Goal: Task Accomplishment & Management: Manage account settings

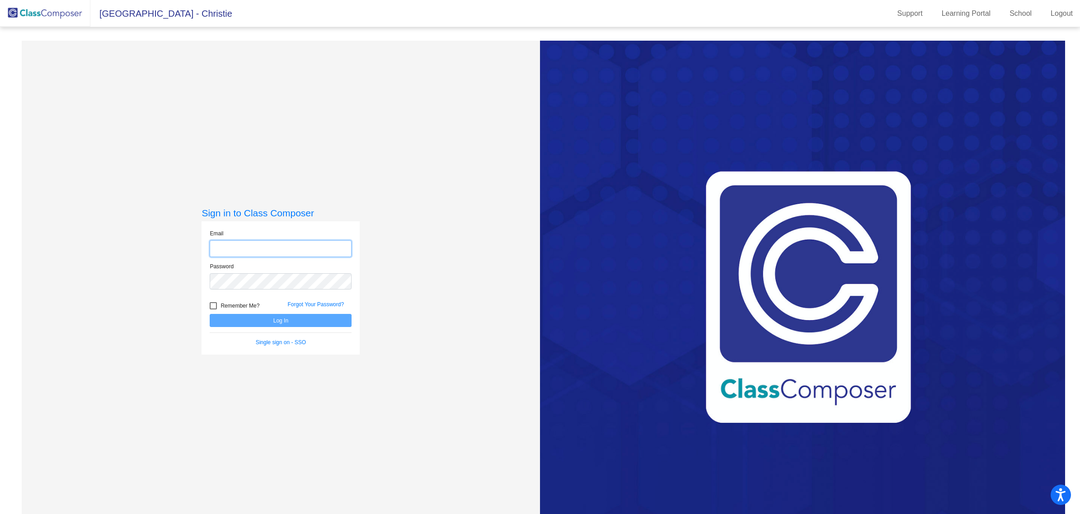
click at [280, 248] on input "email" at bounding box center [281, 248] width 142 height 17
click at [0, 514] on com-1password-button at bounding box center [0, 514] width 0 height 0
type input "[EMAIL_ADDRESS][DOMAIN_NAME]"
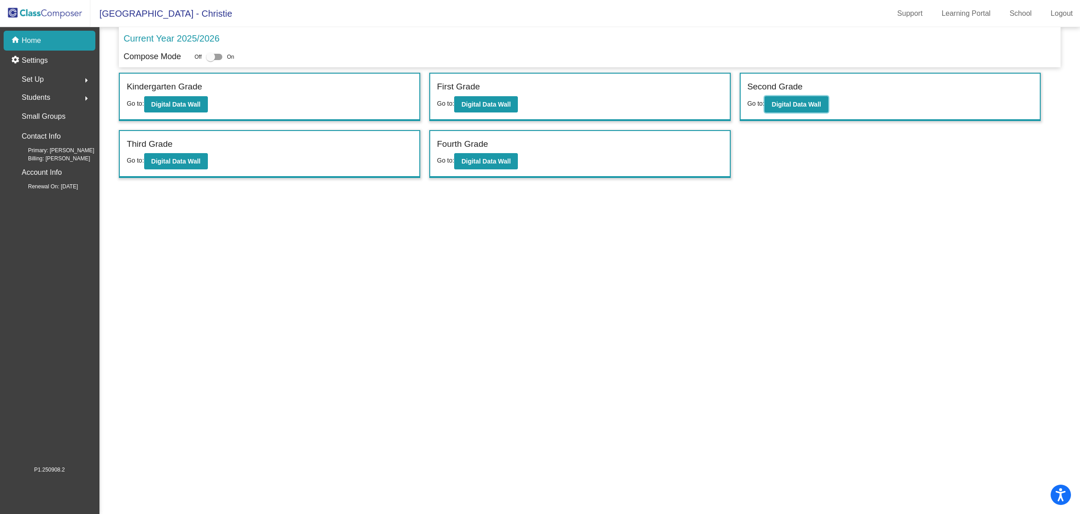
click at [809, 104] on b "Digital Data Wall" at bounding box center [796, 104] width 49 height 7
click at [472, 106] on b "Digital Data Wall" at bounding box center [485, 104] width 49 height 7
click at [479, 163] on b "Digital Data Wall" at bounding box center [485, 161] width 49 height 7
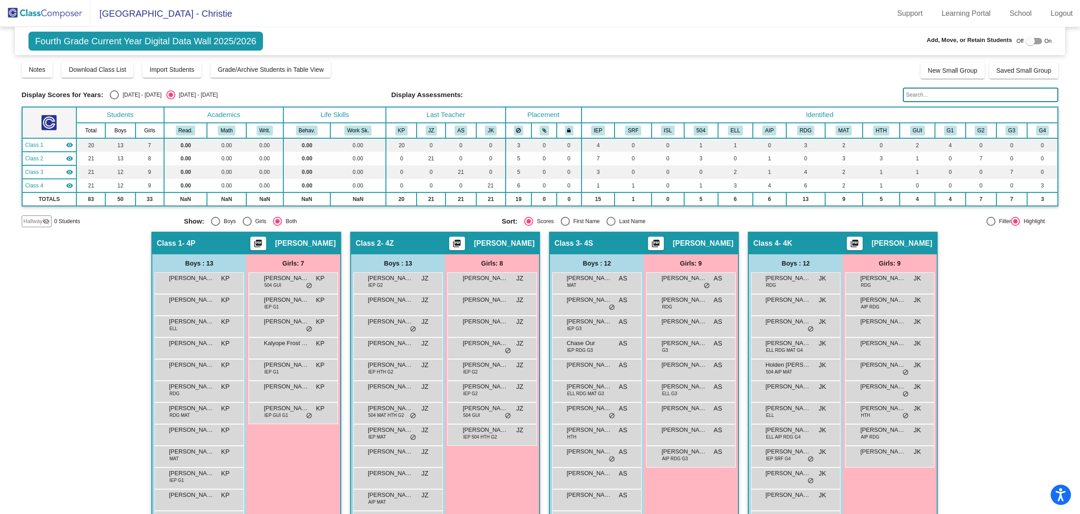
click at [882, 411] on div "[PERSON_NAME] HTH JK lock do_not_disturb_alt" at bounding box center [889, 412] width 86 height 19
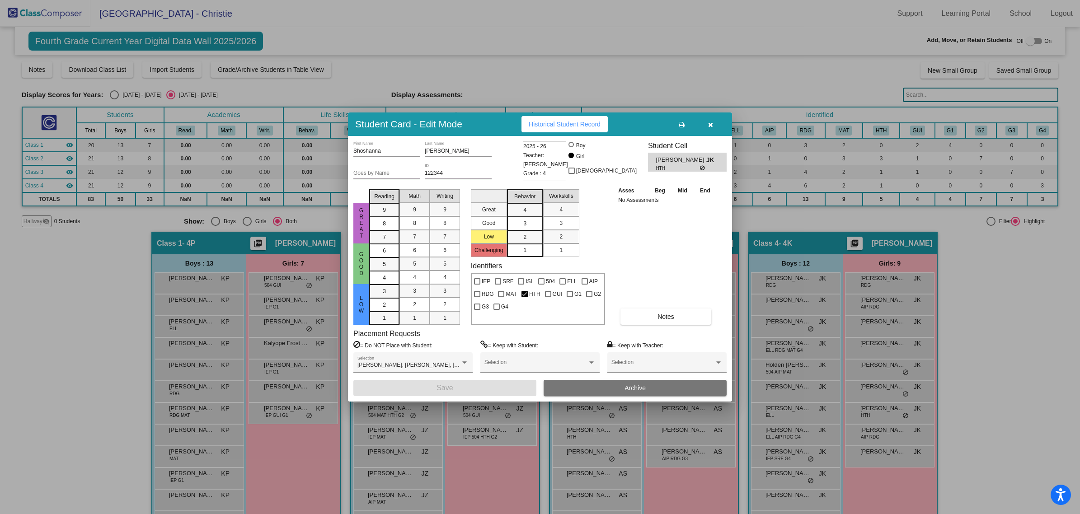
click at [632, 386] on span "Archive" at bounding box center [634, 387] width 21 height 7
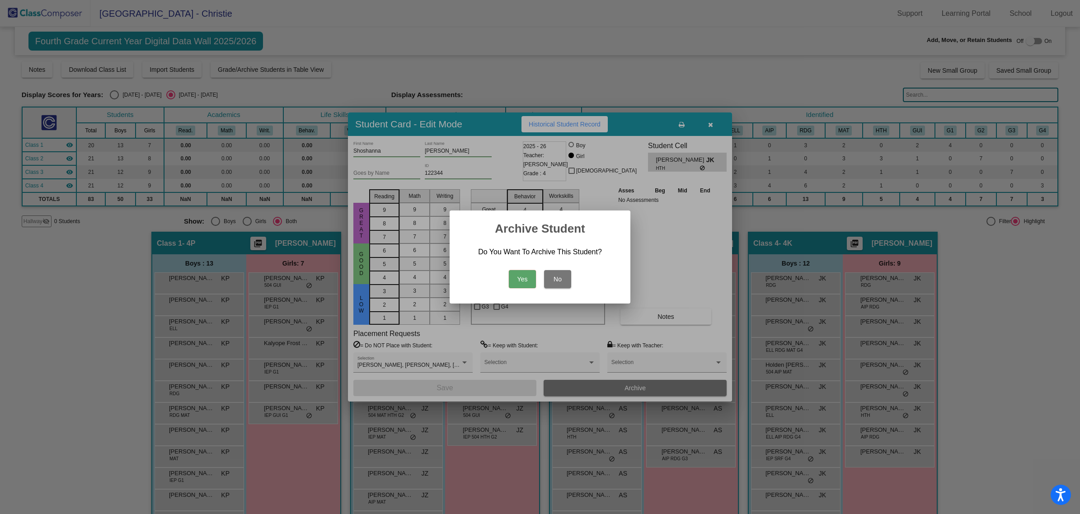
click at [527, 279] on button "Yes" at bounding box center [522, 279] width 27 height 18
